Goal: Complete application form: Complete application form

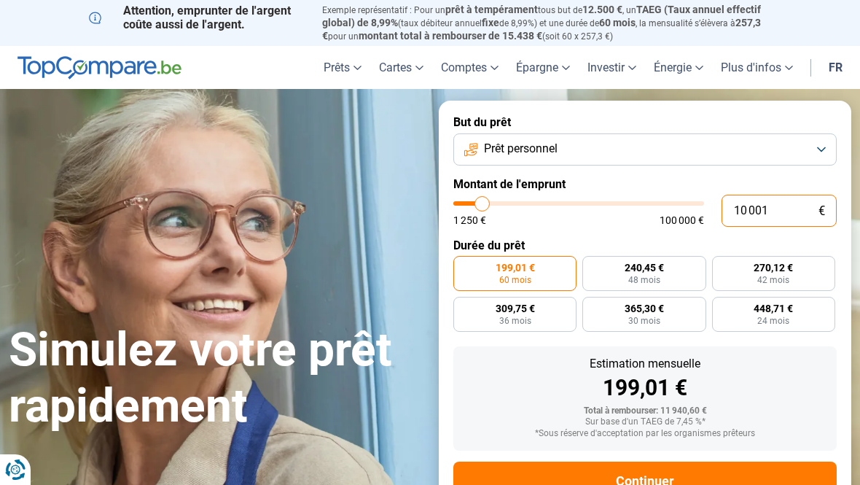
click at [786, 216] on input "10 001" at bounding box center [779, 211] width 115 height 32
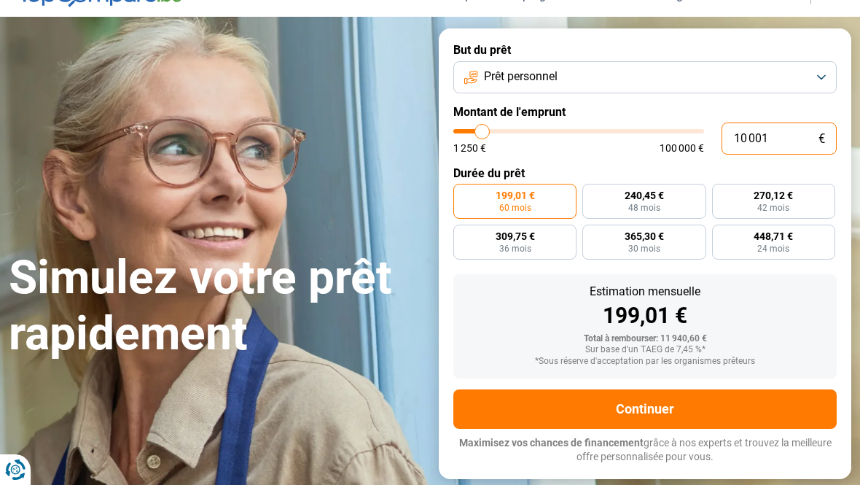
scroll to position [74, 0]
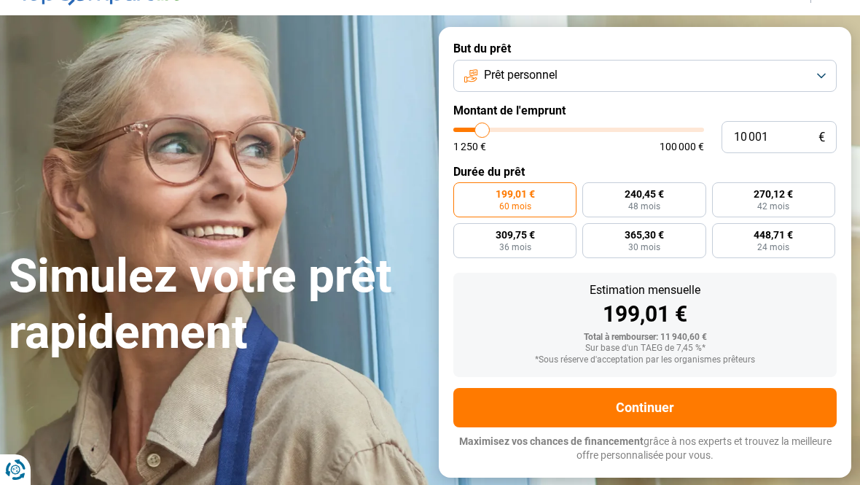
type input "7 250"
type input "7250"
type input "7 500"
type input "7500"
type input "8 250"
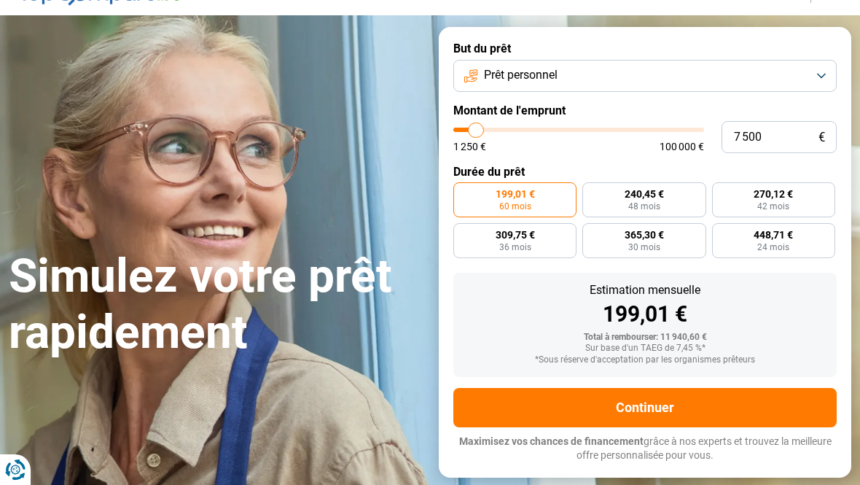
type input "8250"
type input "8 750"
type input "8750"
type input "9 500"
type input "9500"
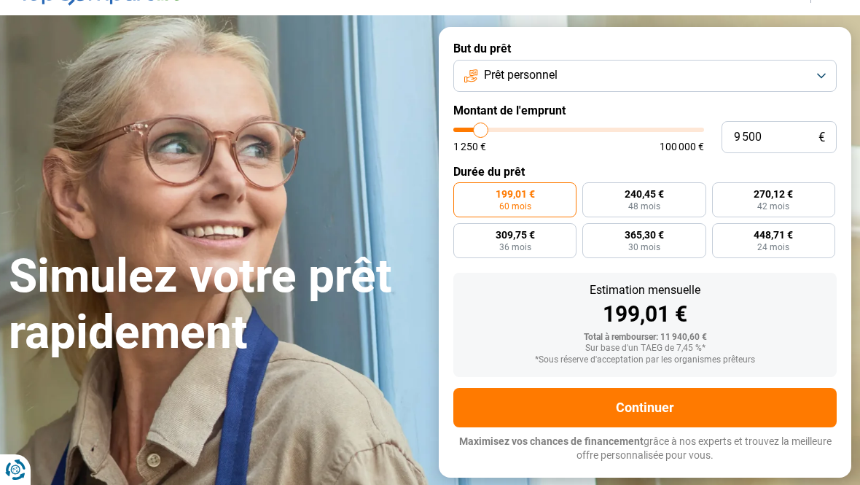
type input "10 000"
type input "10000"
type input "11 000"
type input "11000"
type input "11 500"
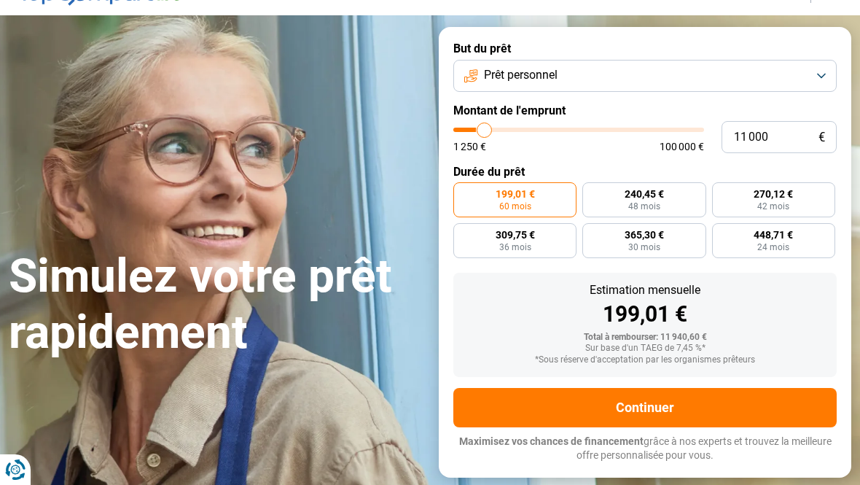
type input "11500"
type input "12 250"
type input "12250"
type input "12 500"
type input "12500"
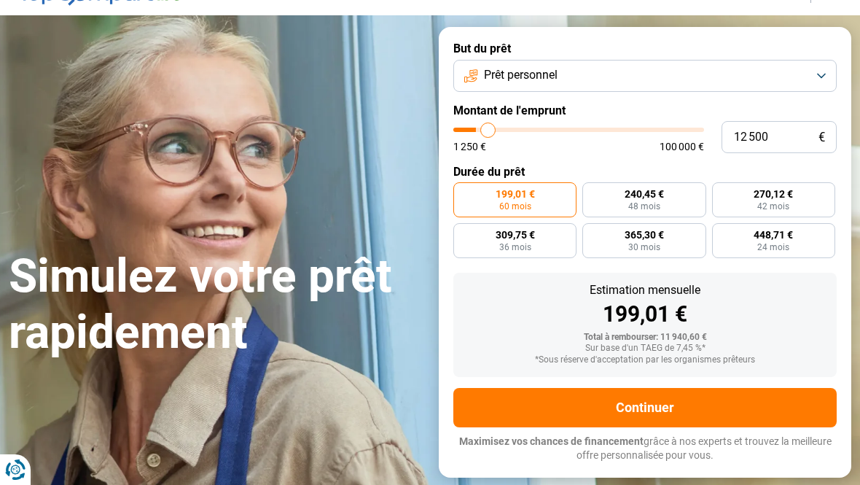
type input "12 750"
drag, startPoint x: 475, startPoint y: 130, endPoint x: 489, endPoint y: 130, distance: 13.9
type input "12750"
click at [489, 130] on input "range" at bounding box center [578, 130] width 251 height 4
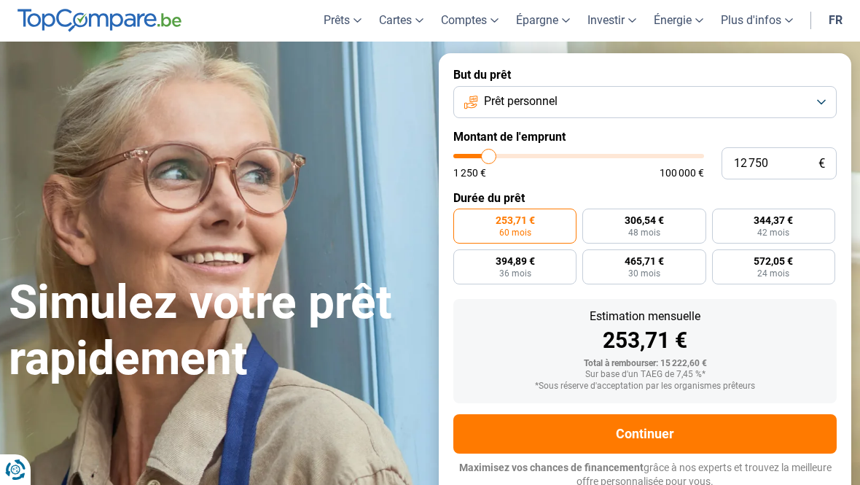
click at [489, 130] on label "Montant de l'emprunt" at bounding box center [644, 137] width 383 height 14
type input "12 250"
type input "12250"
type input "12 000"
type input "12000"
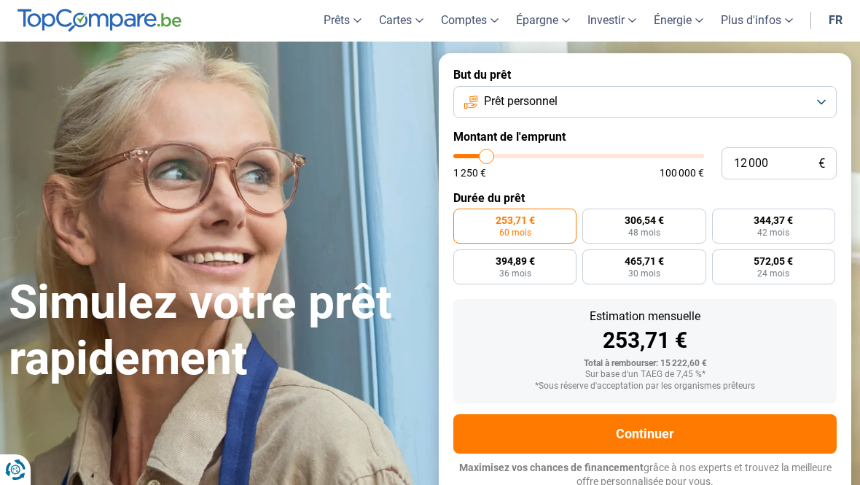
type input "11 250"
type input "11250"
type input "11 000"
type input "11000"
type input "10 750"
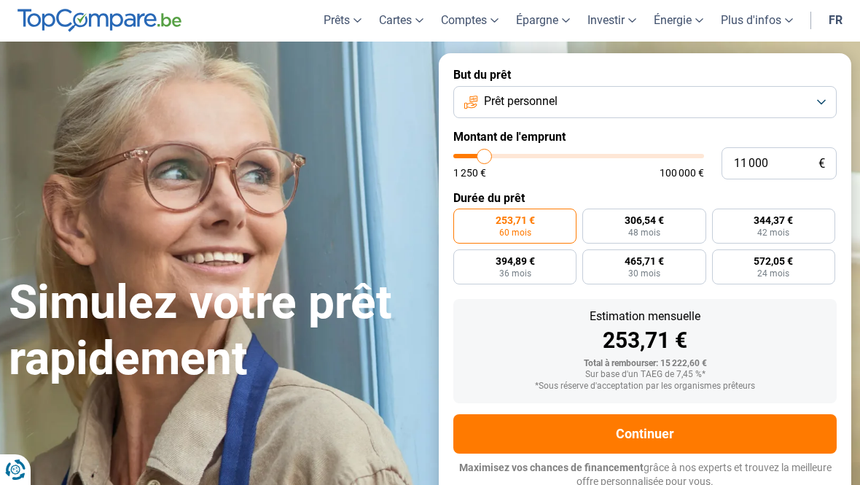
type input "10750"
type input "10 250"
type input "10250"
type input "10 000"
type input "10000"
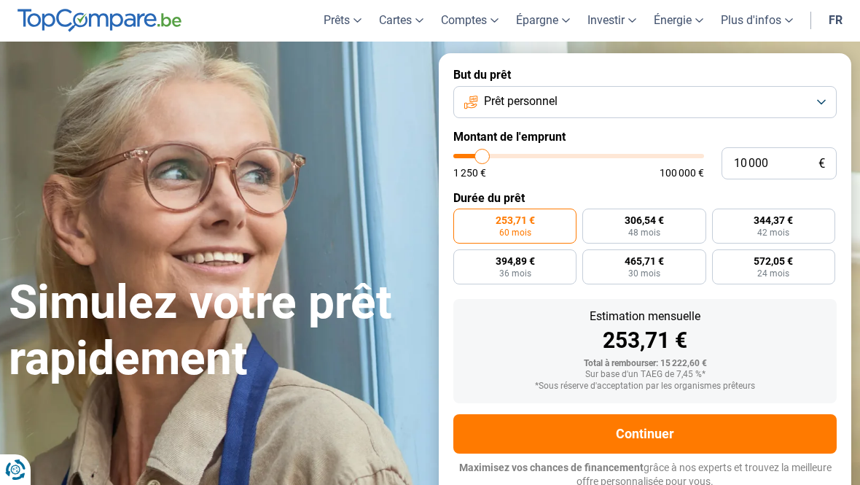
type input "9 750"
type input "9750"
type input "9 500"
type input "9500"
type input "9 000"
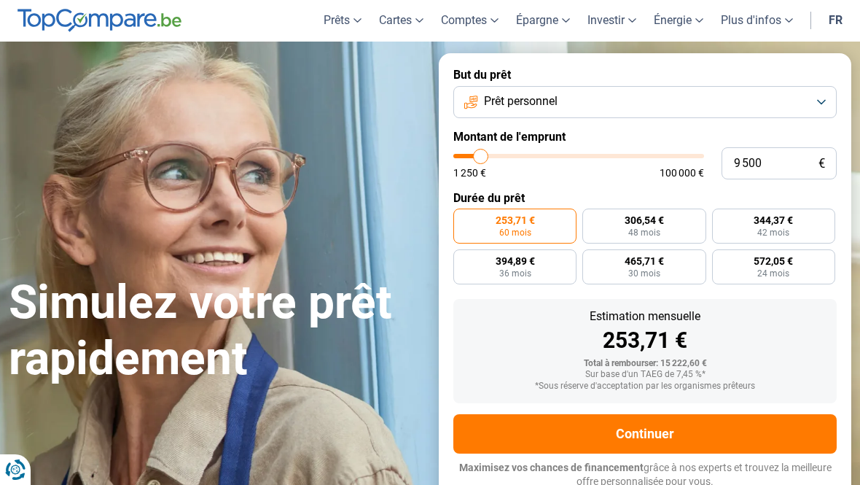
type input "9000"
type input "8 750"
type input "8750"
type input "9 000"
type input "9000"
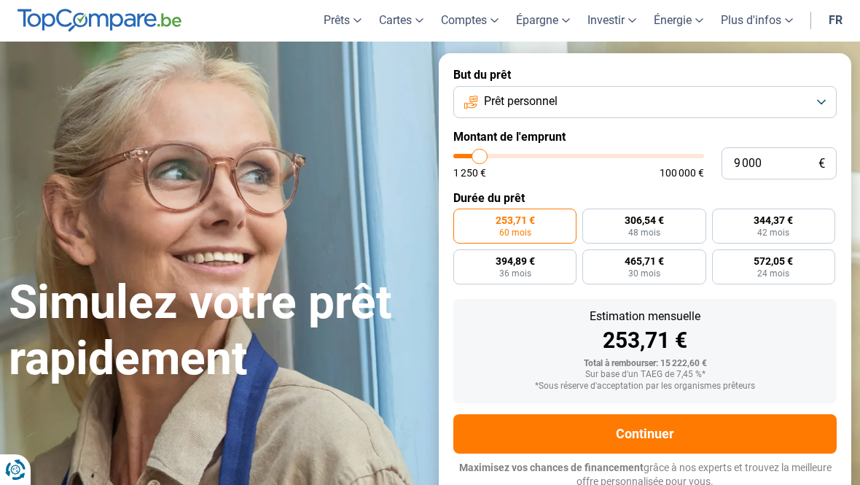
type input "9 500"
type input "9500"
type input "9 750"
type input "9750"
type input "10 000"
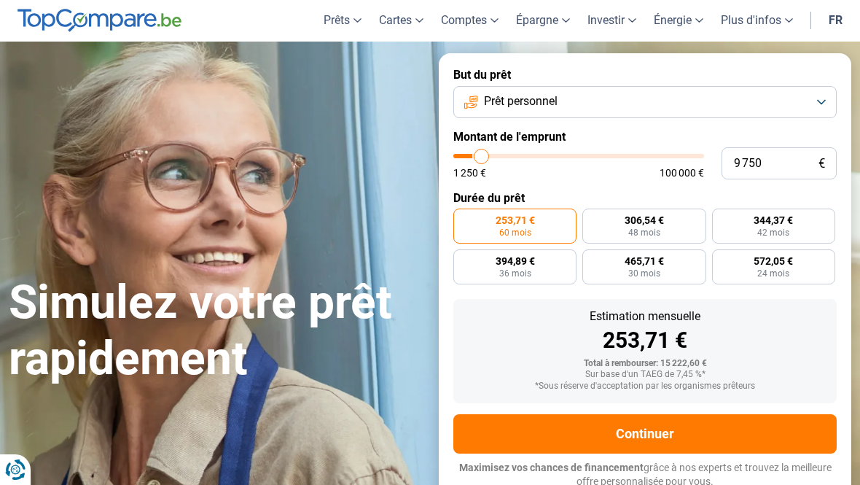
type input "10000"
type input "10 250"
type input "10250"
type input "10 000"
type input "10000"
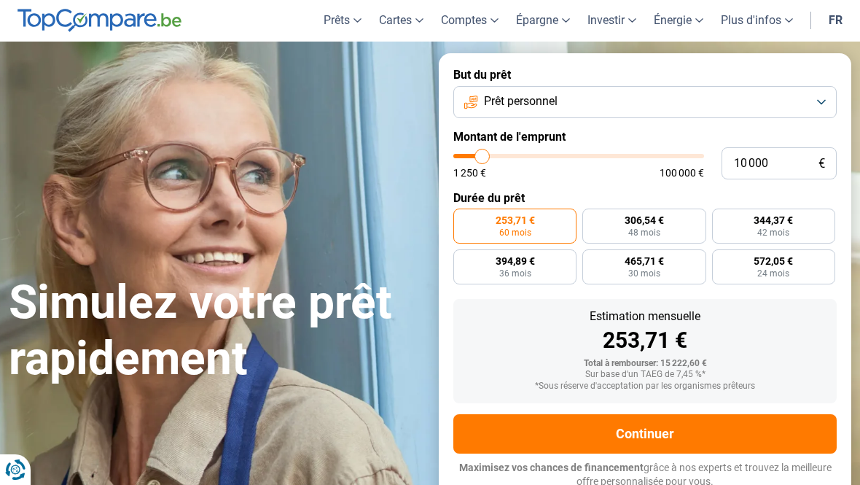
click at [483, 156] on input "range" at bounding box center [578, 156] width 251 height 4
radio input "true"
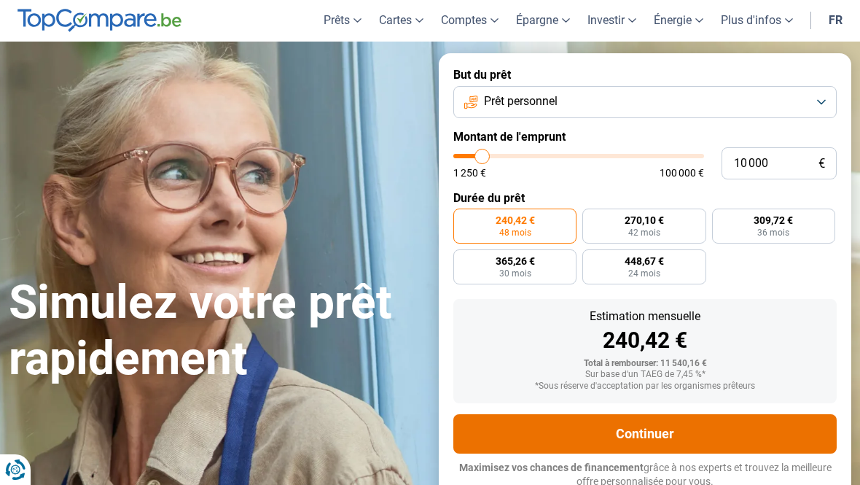
click at [569, 430] on button "Continuer" at bounding box center [644, 433] width 383 height 39
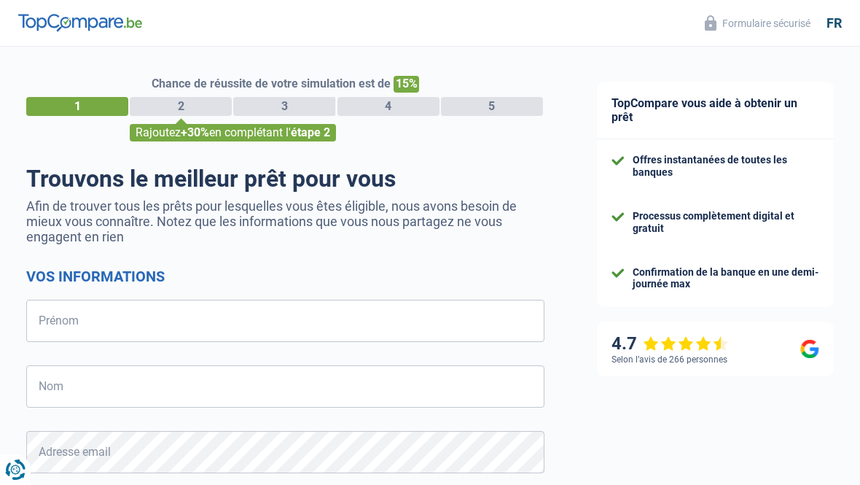
select select "32"
click at [292, 110] on div "3" at bounding box center [284, 106] width 102 height 19
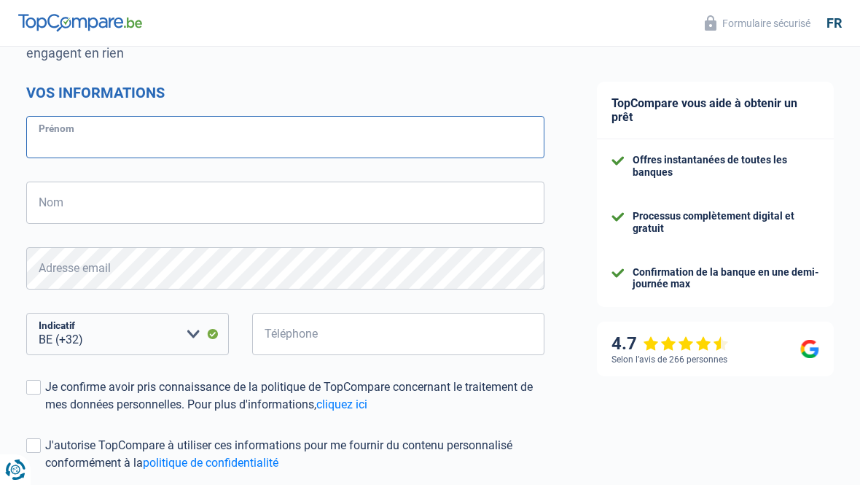
scroll to position [186, 0]
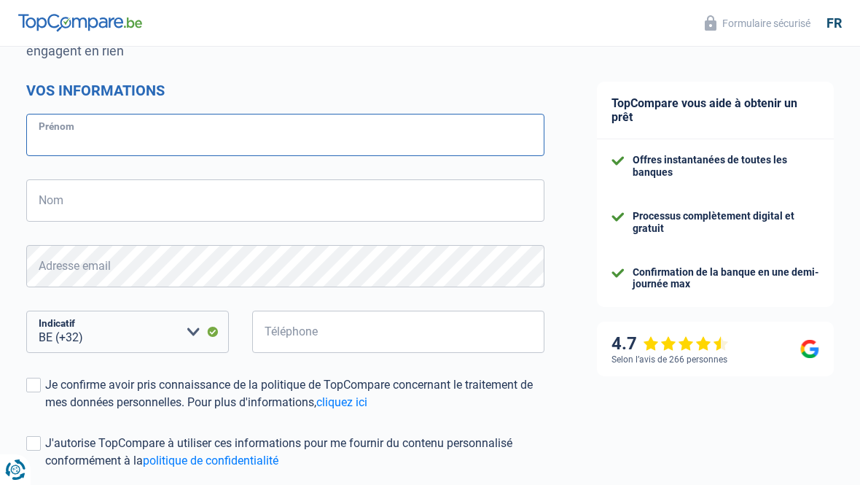
type input "f"
